Goal: Task Accomplishment & Management: Manage account settings

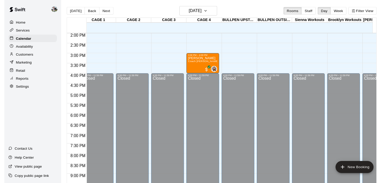
scroll to position [288, 6]
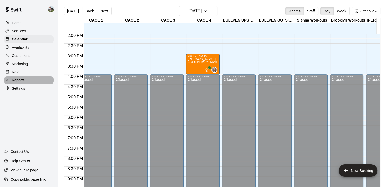
click at [20, 83] on p "Reports" at bounding box center [18, 80] width 13 height 5
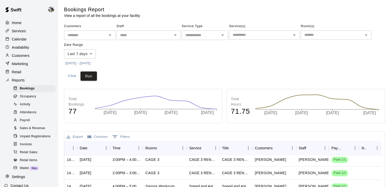
scroll to position [65, 0]
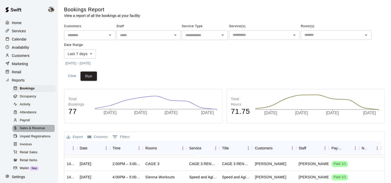
click at [33, 131] on span "Sales & Revenue" at bounding box center [32, 128] width 25 height 5
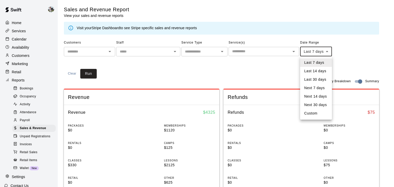
click at [313, 74] on li "Last 14 days" at bounding box center [316, 71] width 32 height 8
type input "******"
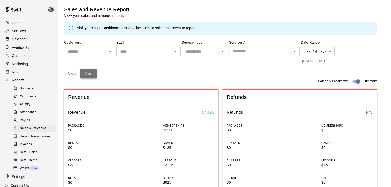
click at [93, 75] on button "Run" at bounding box center [88, 74] width 16 height 10
click at [20, 23] on p "Home" at bounding box center [17, 22] width 10 height 5
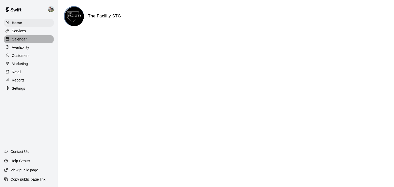
click at [16, 38] on p "Calendar" at bounding box center [19, 39] width 15 height 5
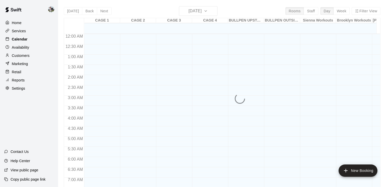
scroll to position [261, 0]
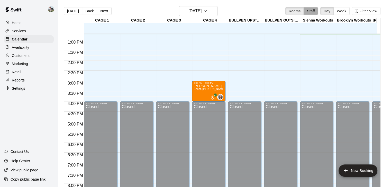
click at [314, 9] on button "Staff" at bounding box center [310, 11] width 15 height 8
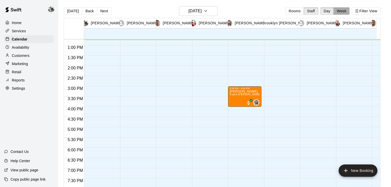
click at [346, 13] on button "Week" at bounding box center [341, 11] width 16 height 8
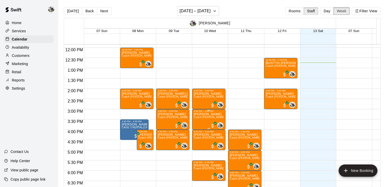
scroll to position [244, 0]
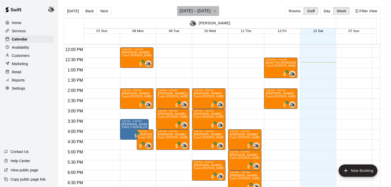
click at [214, 14] on button "[DATE] – [DATE]" at bounding box center [198, 11] width 42 height 10
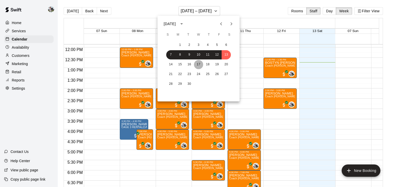
click at [196, 62] on button "17" at bounding box center [198, 64] width 9 height 9
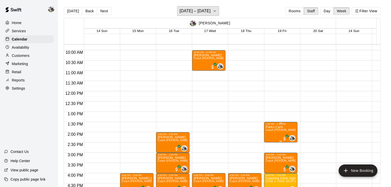
scroll to position [200, 0]
